Goal: Task Accomplishment & Management: Complete application form

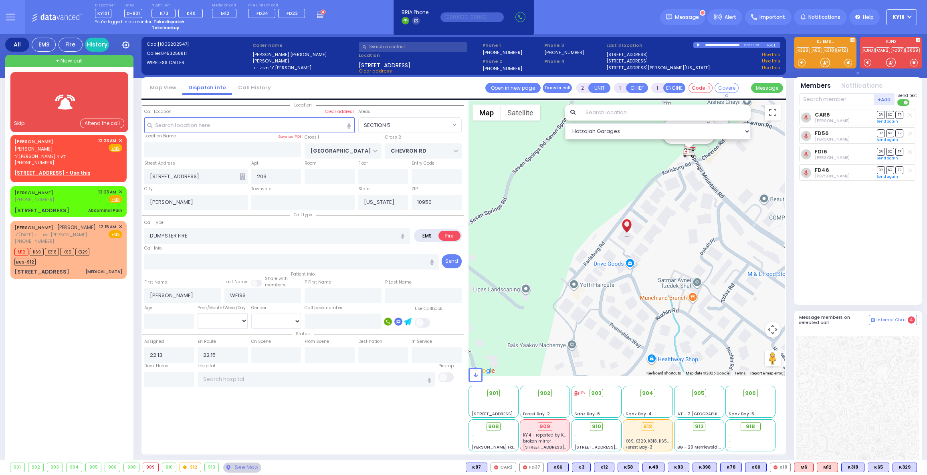
select select "SECTION 5"
select select
click at [42, 101] on div at bounding box center [69, 102] width 95 height 39
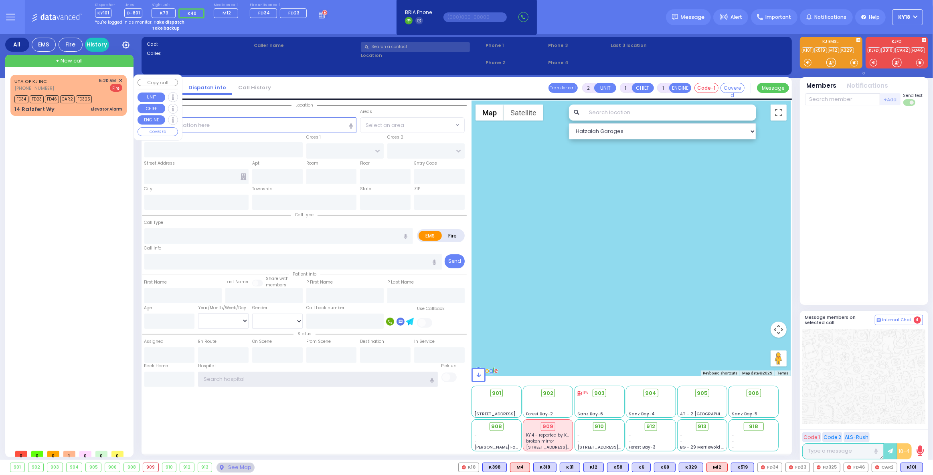
type input "ky18"
click at [112, 104] on div "UTA OF KJ INC (845) 395-0356 5:20 AM ✕ Fire FD34" at bounding box center [68, 95] width 113 height 38
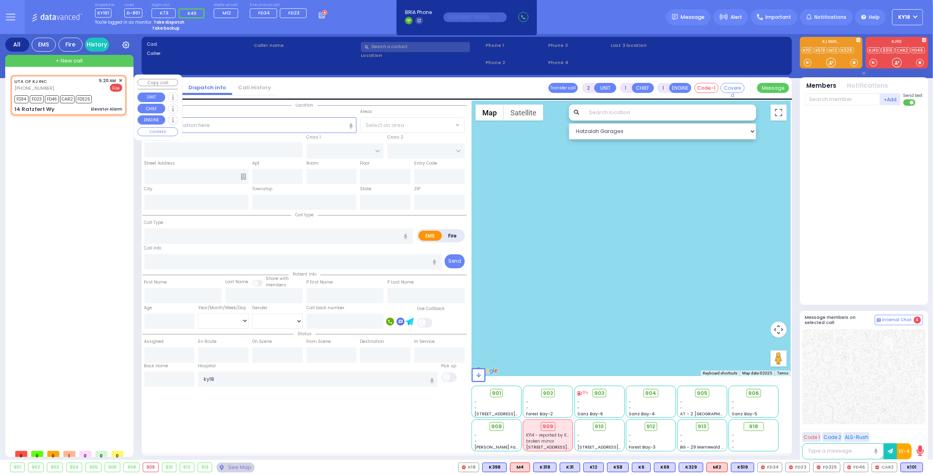
select select
type input "Elevator Alarm"
radio input "false"
radio input "true"
select select
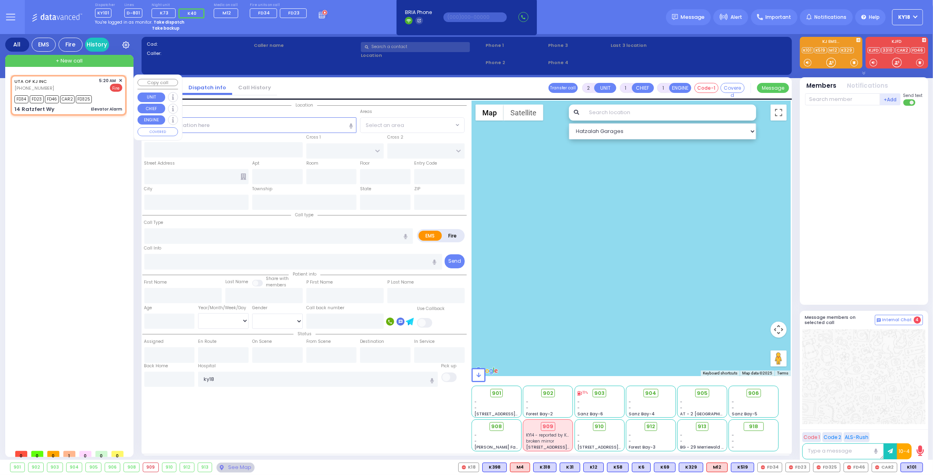
type input "05:20"
type input "05:23"
type input "BAKERTOWN RD"
type input "14 Ratzfert Wy"
type input "[PERSON_NAME]"
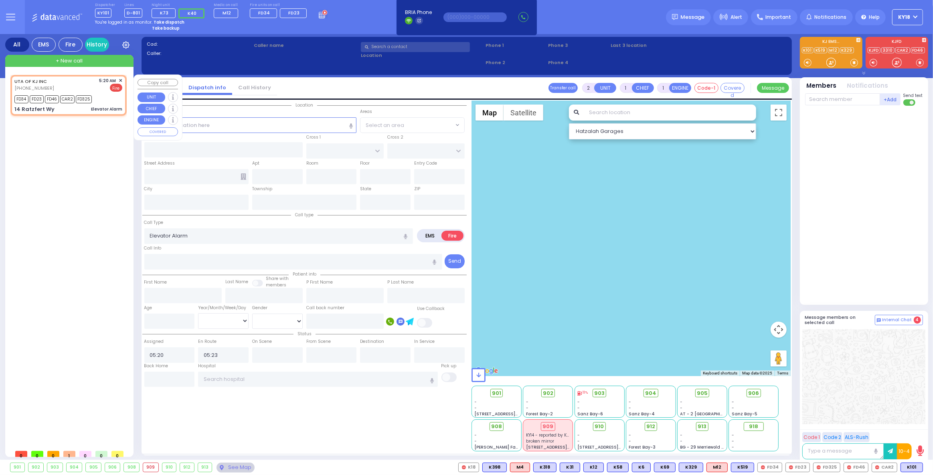
type input "[US_STATE]"
type input "10950"
select select "Hatzalah Garages"
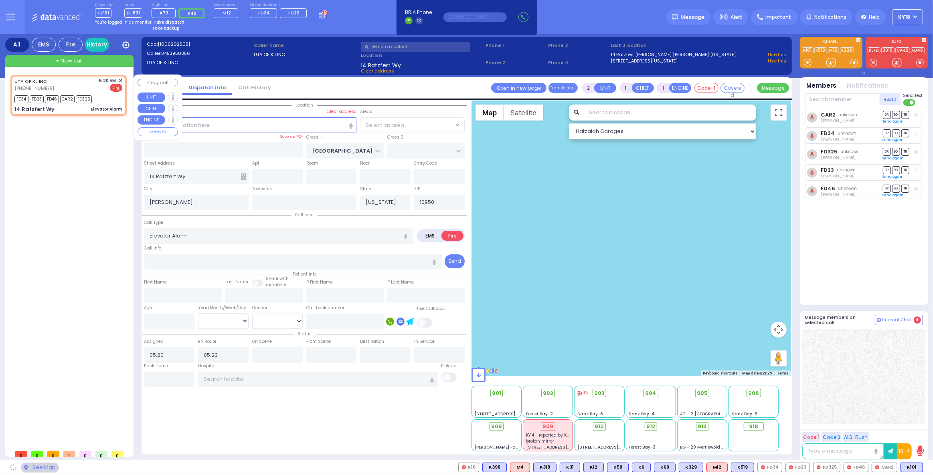
select select "SECTION 4"
